Goal: Task Accomplishment & Management: Manage account settings

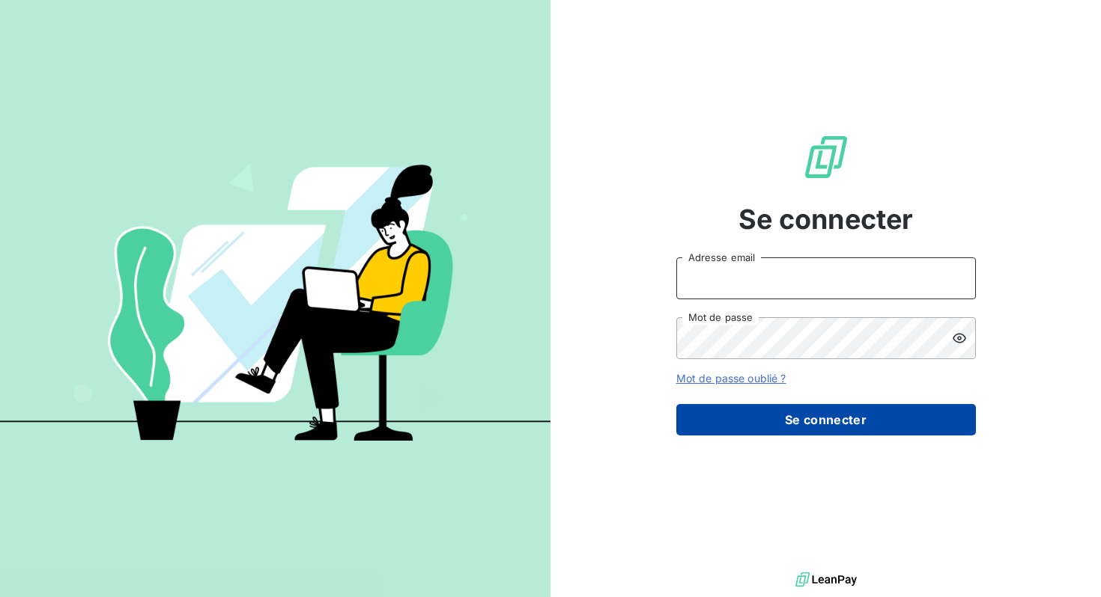
type input "[EMAIL_ADDRESS][DOMAIN_NAME]"
click at [739, 418] on button "Se connecter" at bounding box center [825, 419] width 299 height 31
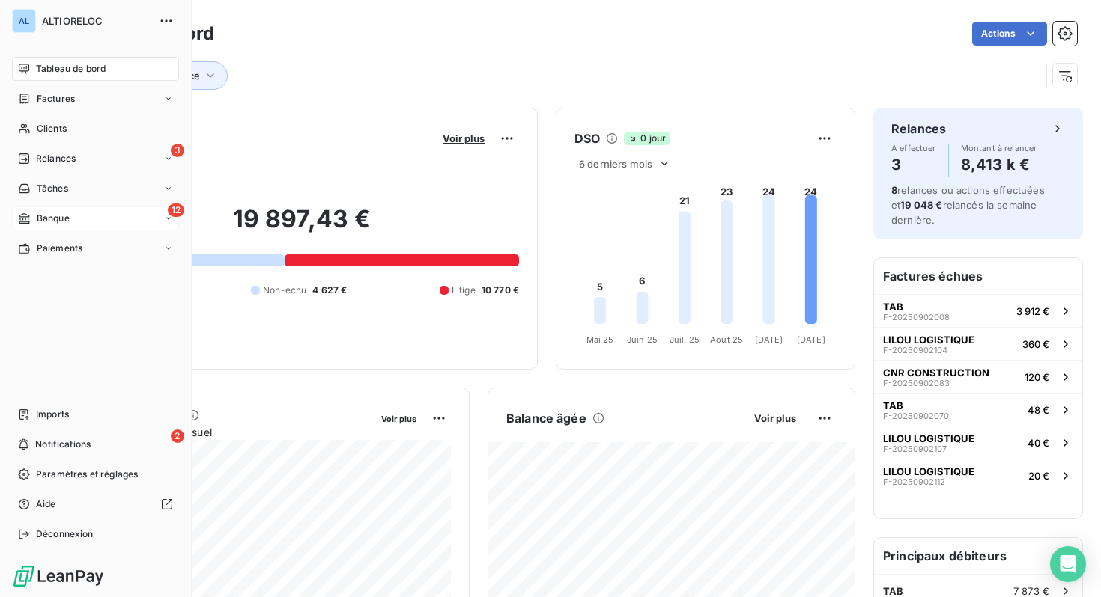
click at [46, 219] on span "Banque" at bounding box center [53, 218] width 33 height 13
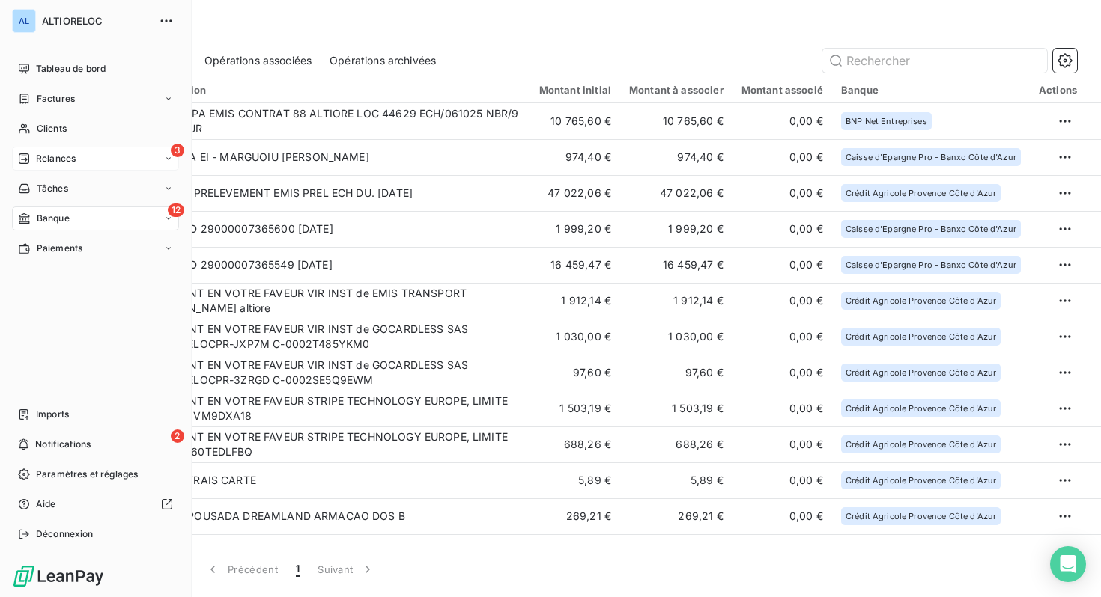
click at [46, 160] on span "Relances" at bounding box center [56, 158] width 40 height 13
click at [60, 159] on span "Relances" at bounding box center [56, 158] width 40 height 13
click at [54, 158] on span "Relances" at bounding box center [56, 158] width 40 height 13
click at [60, 189] on span "À effectuer" at bounding box center [60, 188] width 49 height 13
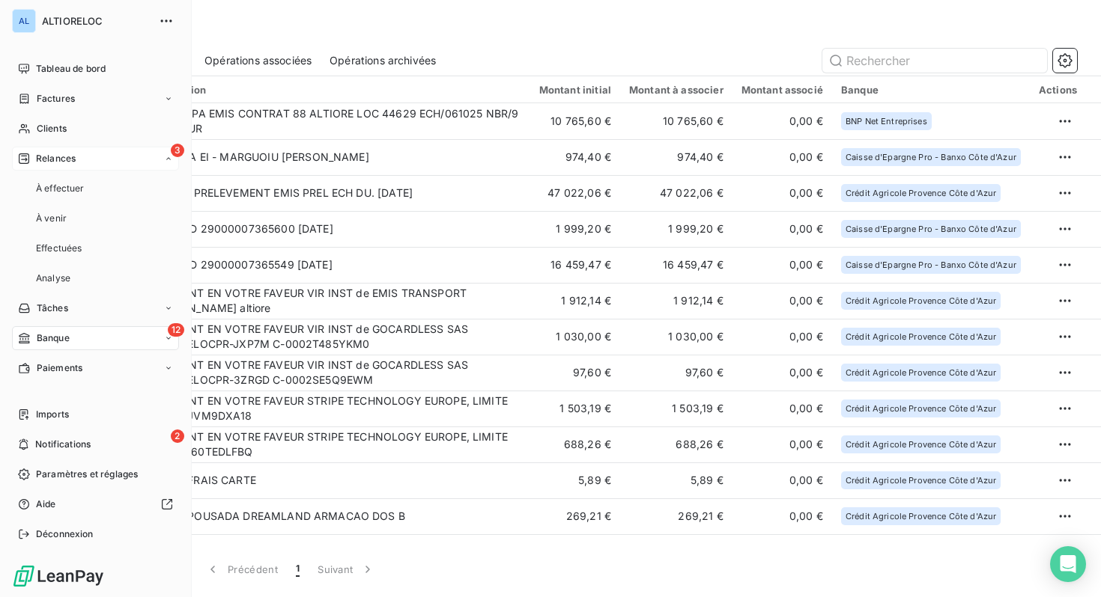
click at [56, 162] on span "Relances" at bounding box center [56, 158] width 40 height 13
click at [156, 166] on div "3 Relances" at bounding box center [95, 159] width 167 height 24
click at [75, 191] on span "À effectuer" at bounding box center [60, 188] width 49 height 13
click at [52, 69] on span "Tableau de bord" at bounding box center [71, 68] width 70 height 13
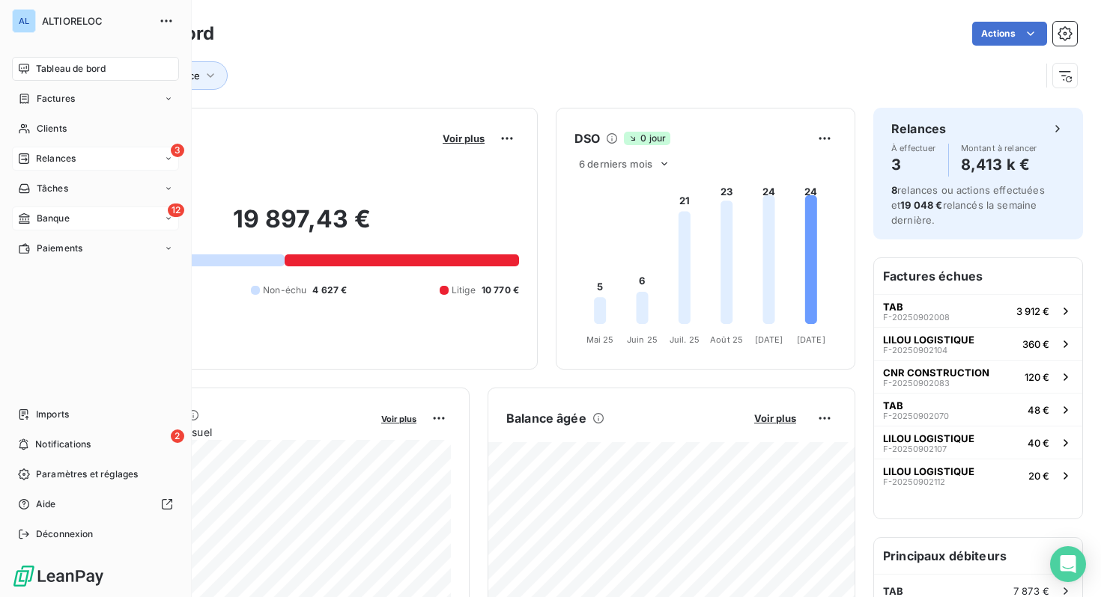
click at [58, 160] on span "Relances" at bounding box center [56, 158] width 40 height 13
click at [70, 216] on div "À venir" at bounding box center [104, 219] width 149 height 24
click at [68, 193] on span "À effectuer" at bounding box center [60, 188] width 49 height 13
click at [45, 156] on span "Relances" at bounding box center [56, 158] width 40 height 13
click at [48, 184] on span "À effectuer" at bounding box center [60, 188] width 49 height 13
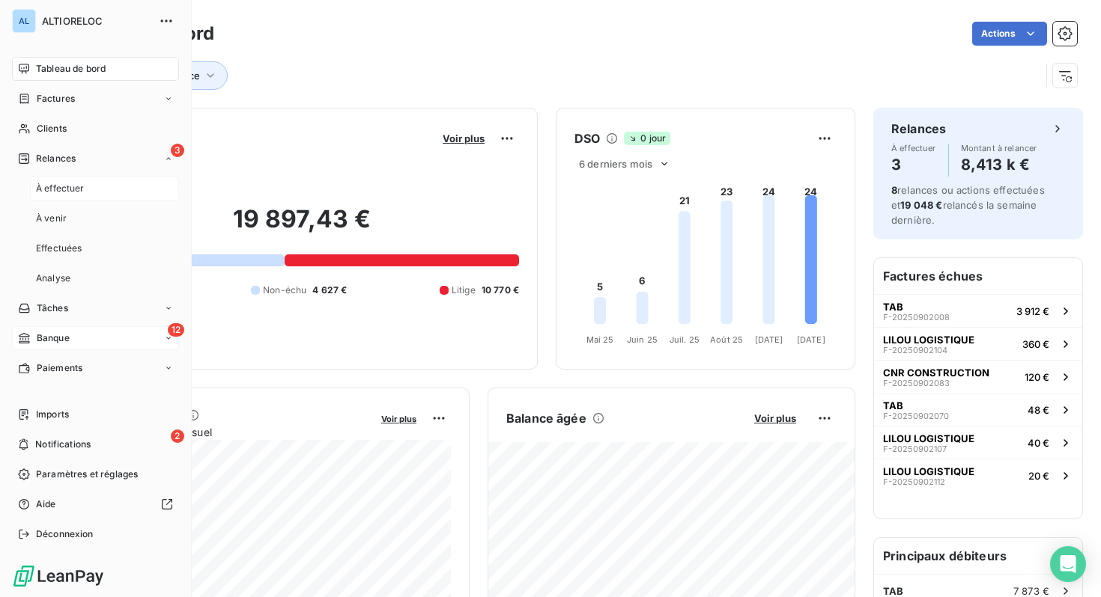
click at [82, 191] on span "À effectuer" at bounding box center [60, 188] width 49 height 13
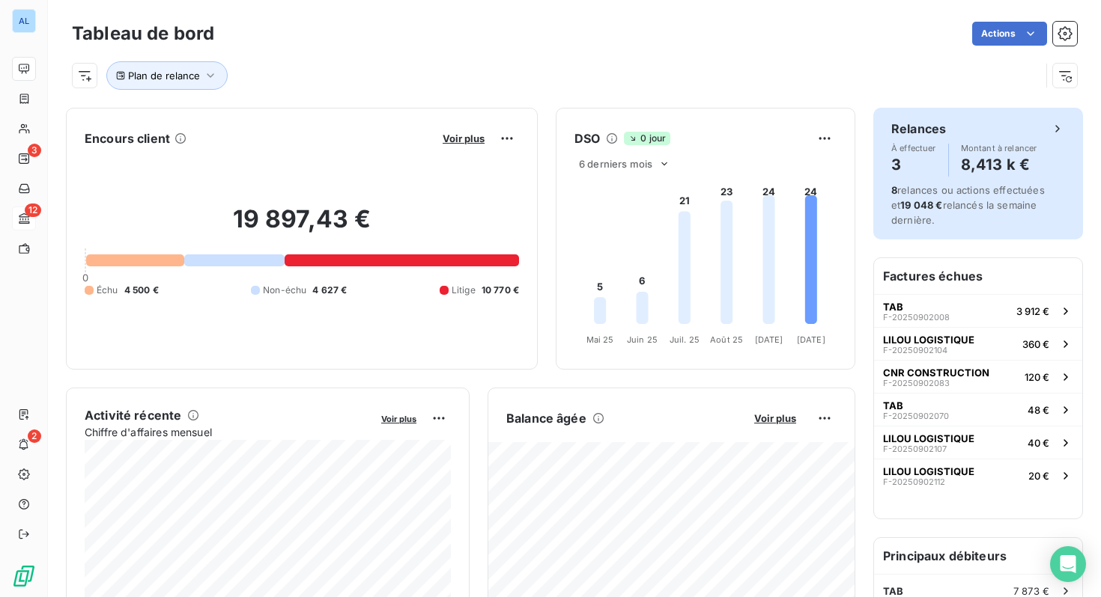
click at [895, 165] on h4 "3" at bounding box center [913, 165] width 45 height 24
click at [1018, 133] on div "Relances" at bounding box center [978, 129] width 174 height 18
click at [1050, 127] on icon at bounding box center [1057, 128] width 15 height 15
click at [1057, 127] on icon at bounding box center [1057, 128] width 4 height 7
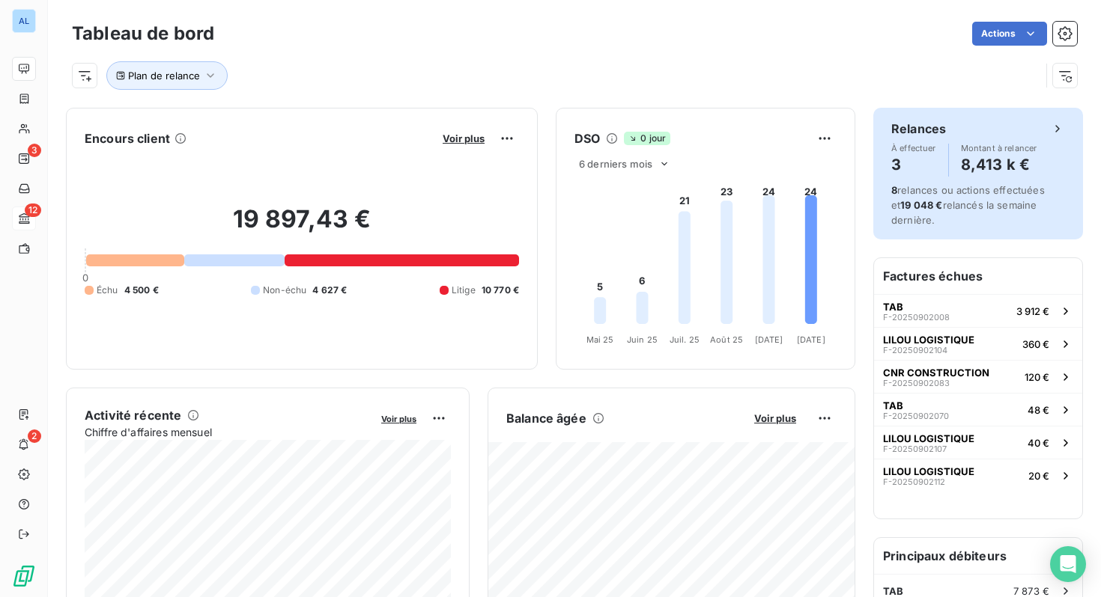
click at [1057, 127] on icon at bounding box center [1057, 128] width 4 height 7
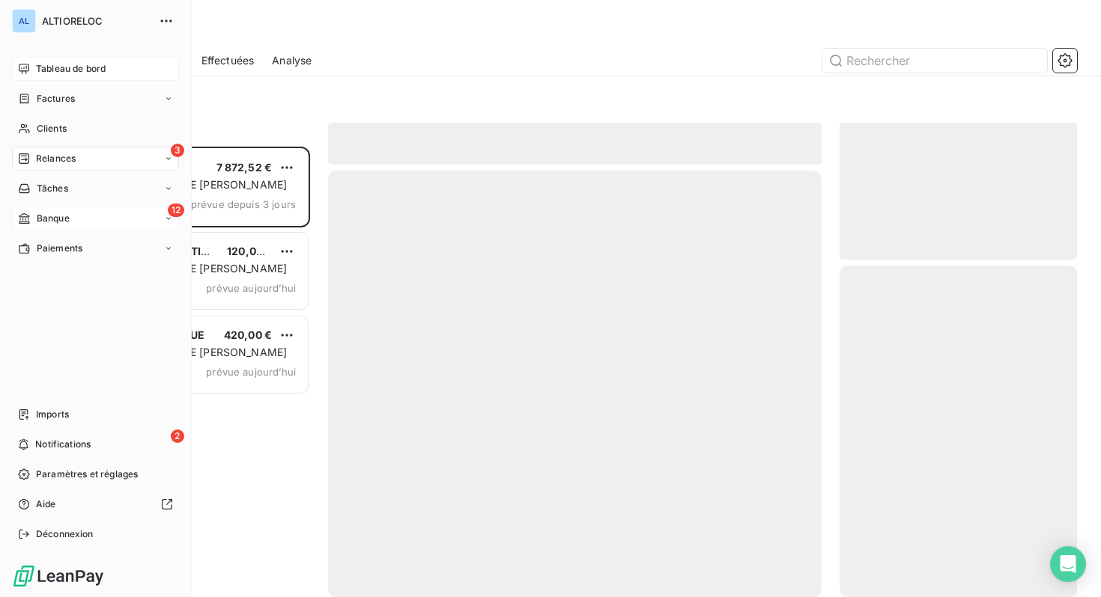
scroll to position [451, 237]
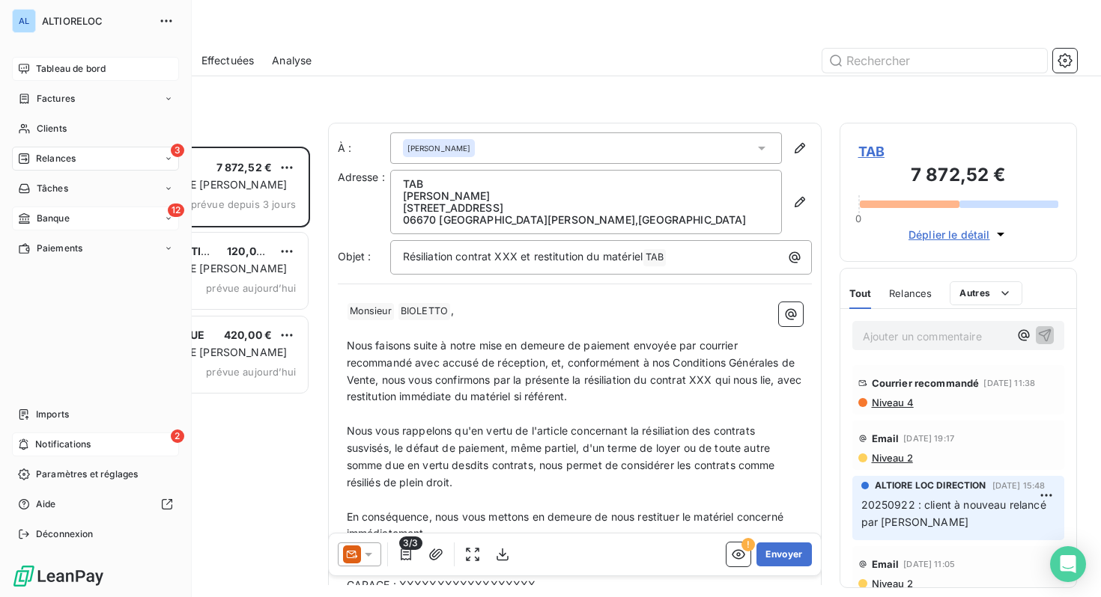
click at [79, 447] on span "Notifications" at bounding box center [62, 444] width 55 height 13
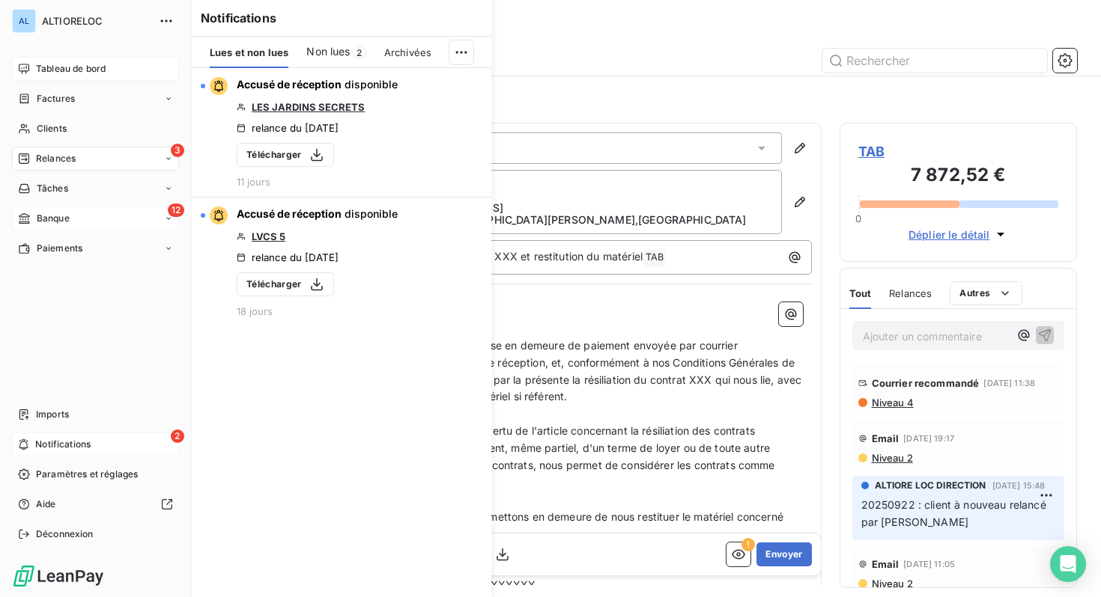
click at [37, 444] on span "Notifications" at bounding box center [62, 444] width 55 height 13
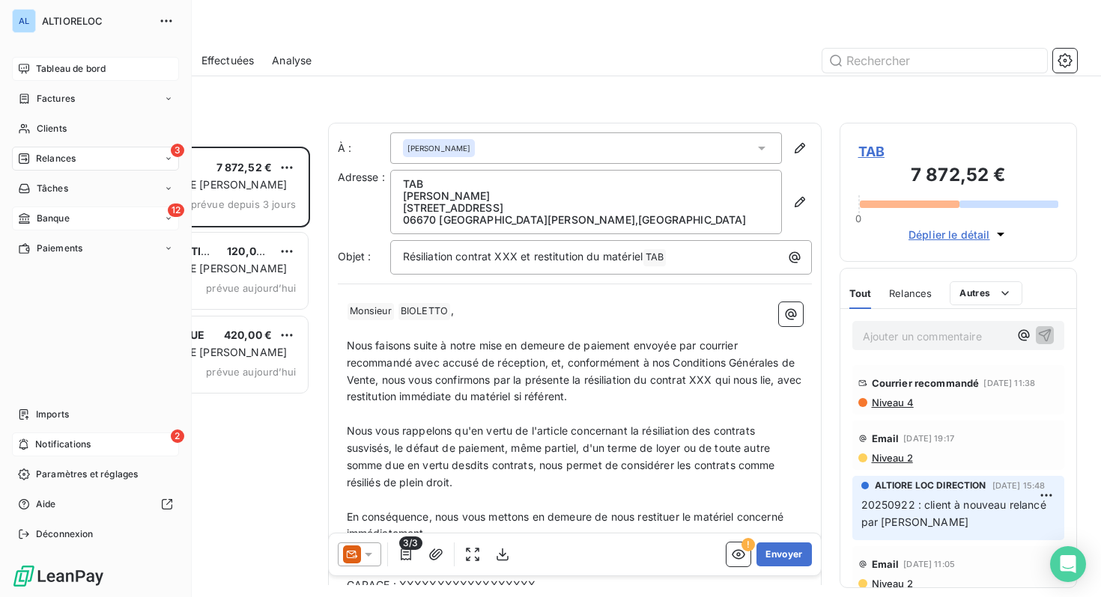
click at [37, 445] on span "Notifications" at bounding box center [62, 444] width 55 height 13
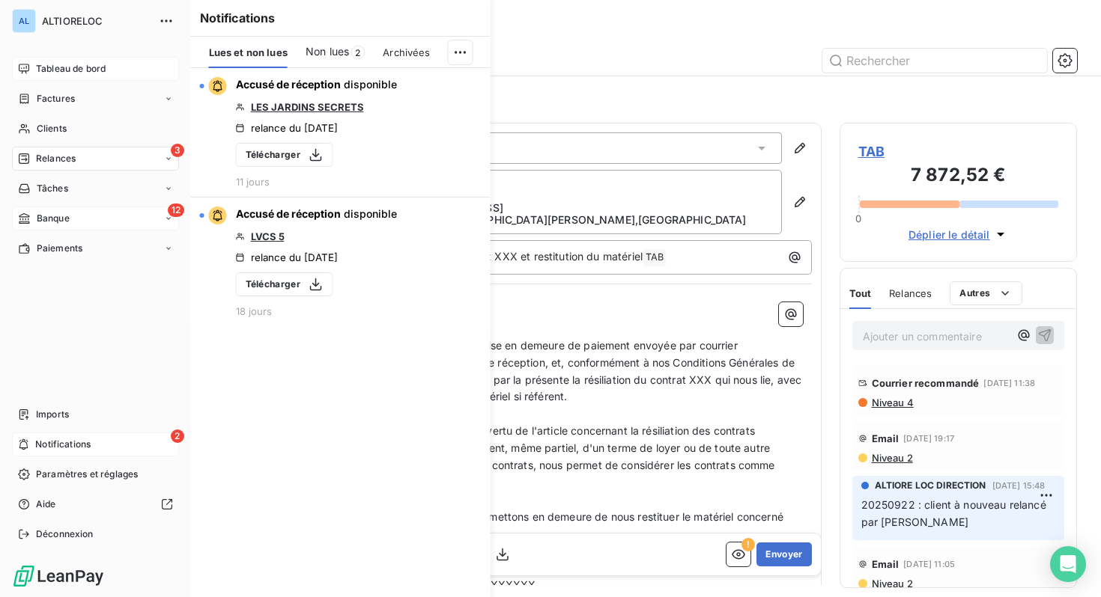
click at [25, 66] on icon at bounding box center [24, 69] width 10 height 10
